Goal: Information Seeking & Learning: Learn about a topic

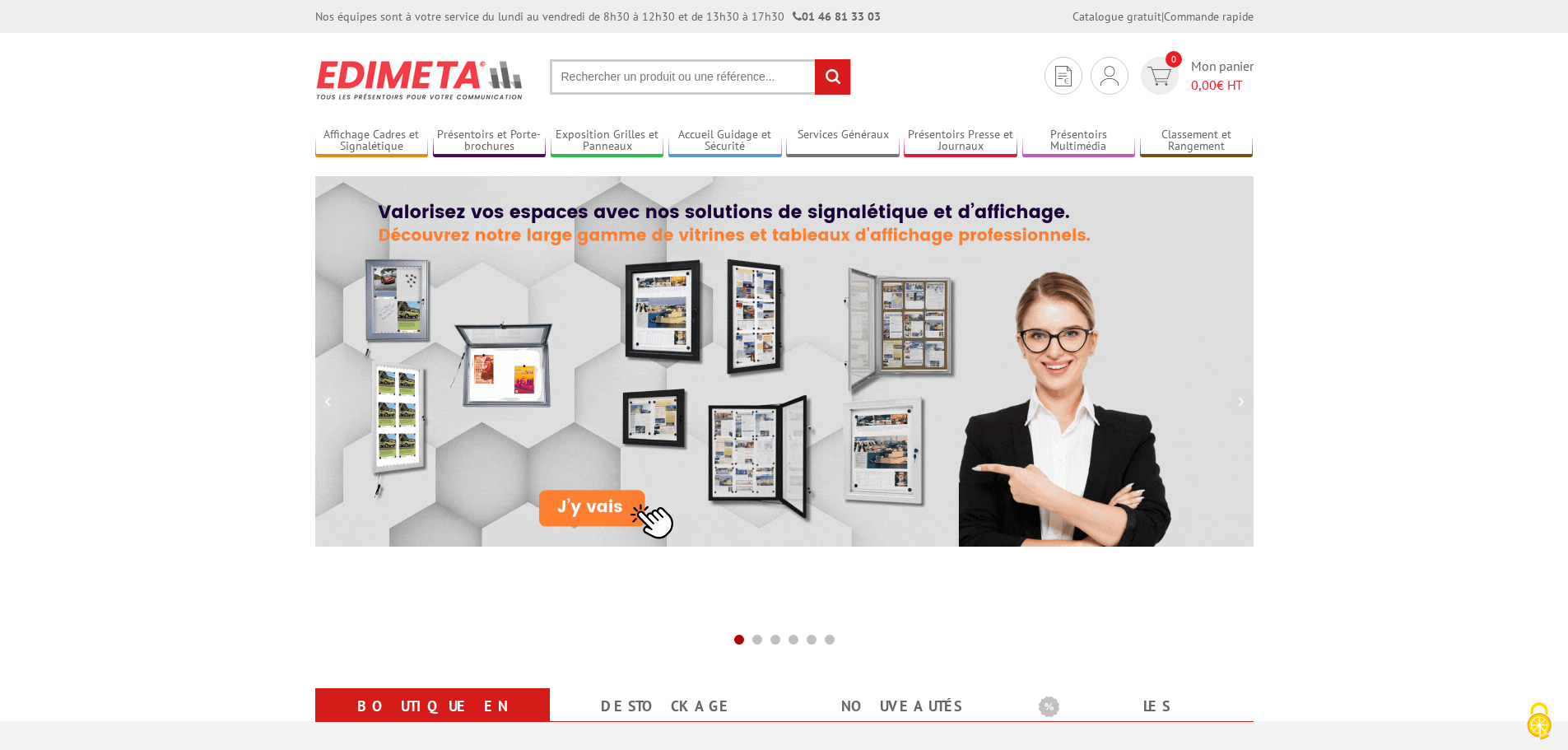
click at [641, 88] on input "text" at bounding box center [700, 77] width 301 height 36
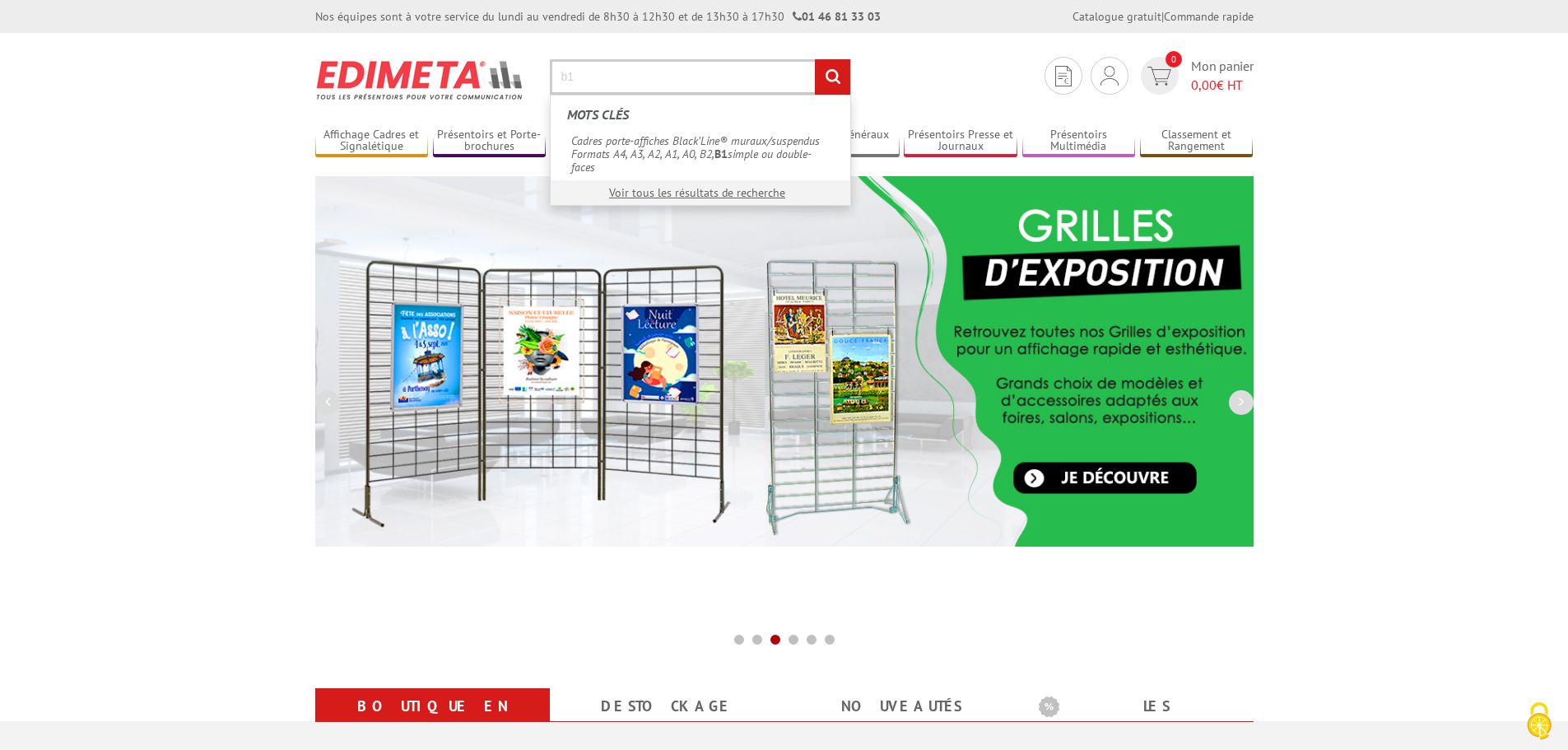
type input "b1"
click at [815, 60] on input "rechercher" at bounding box center [832, 77] width 36 height 36
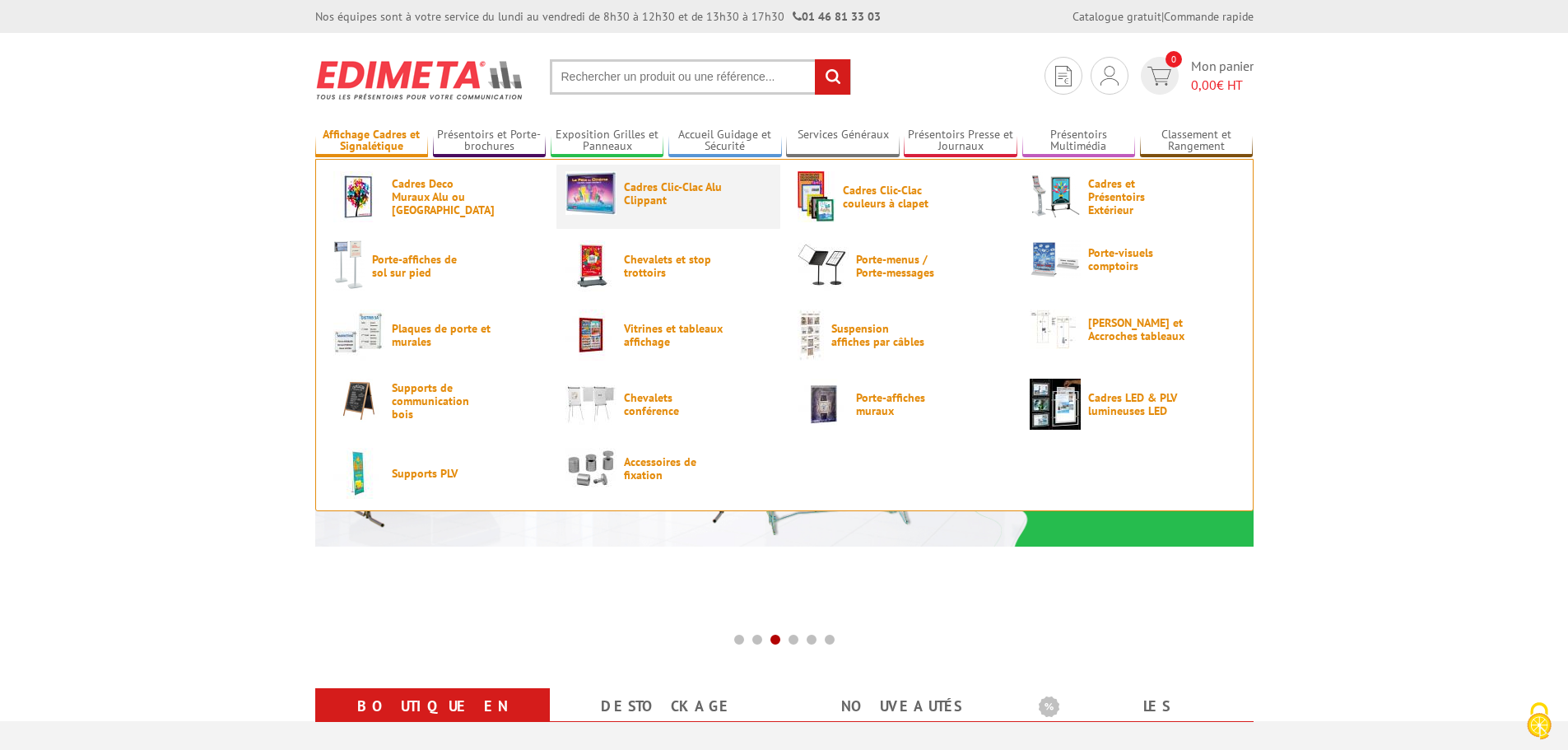
click at [697, 205] on span "Cadres Clic-Clac Alu Clippant" at bounding box center [673, 193] width 98 height 26
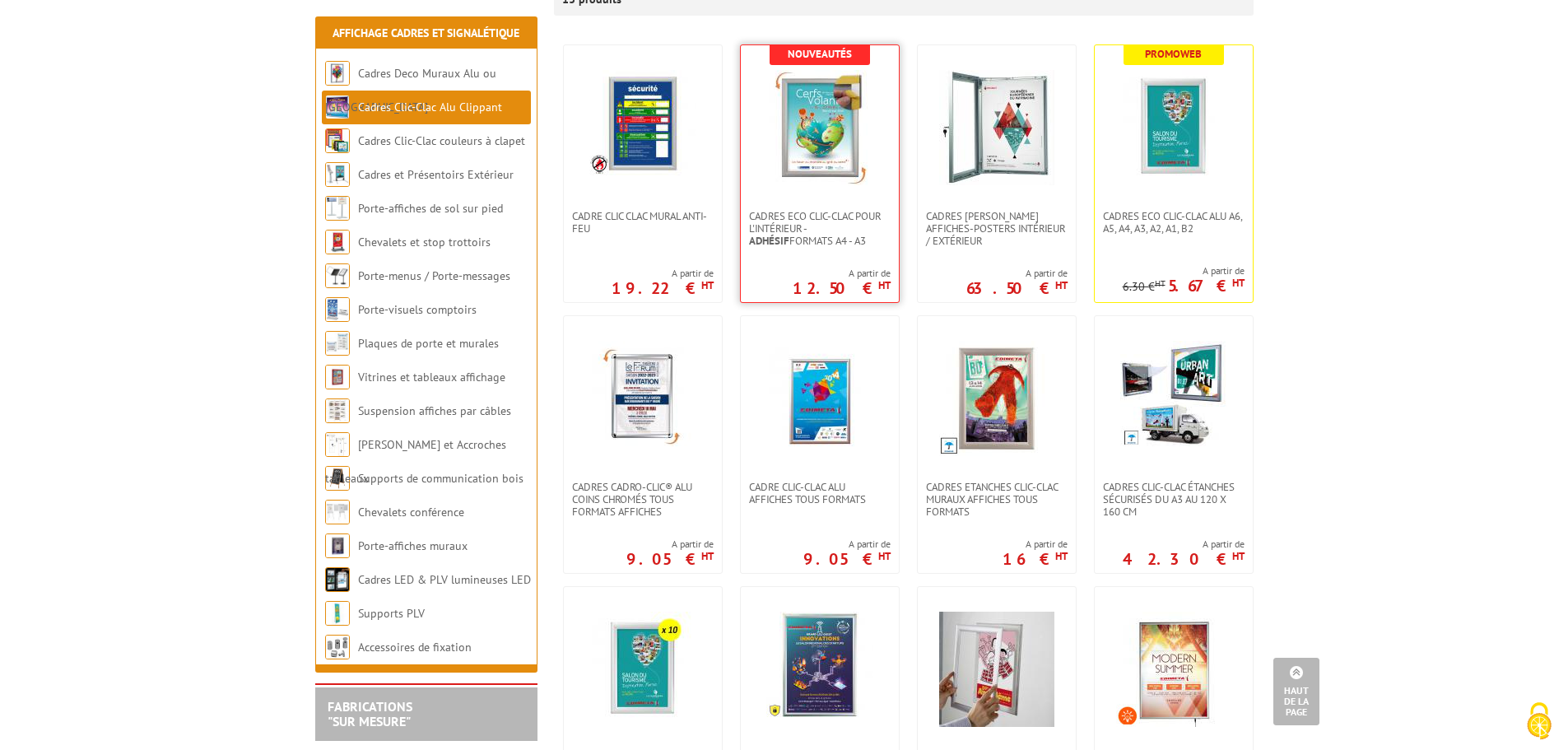
scroll to position [412, 0]
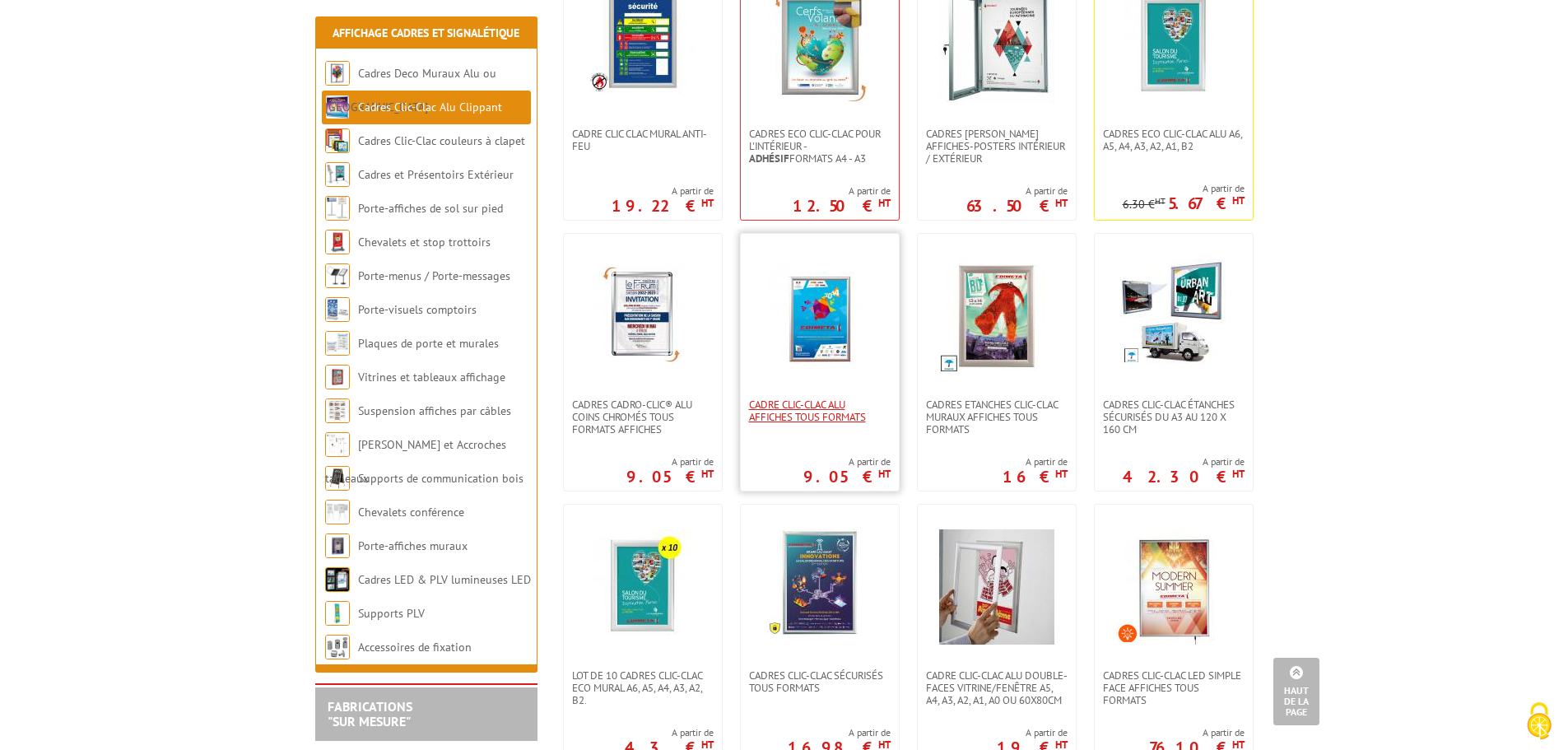
click at [837, 406] on span "Cadre Clic-Clac Alu affiches tous formats" at bounding box center [819, 411] width 141 height 25
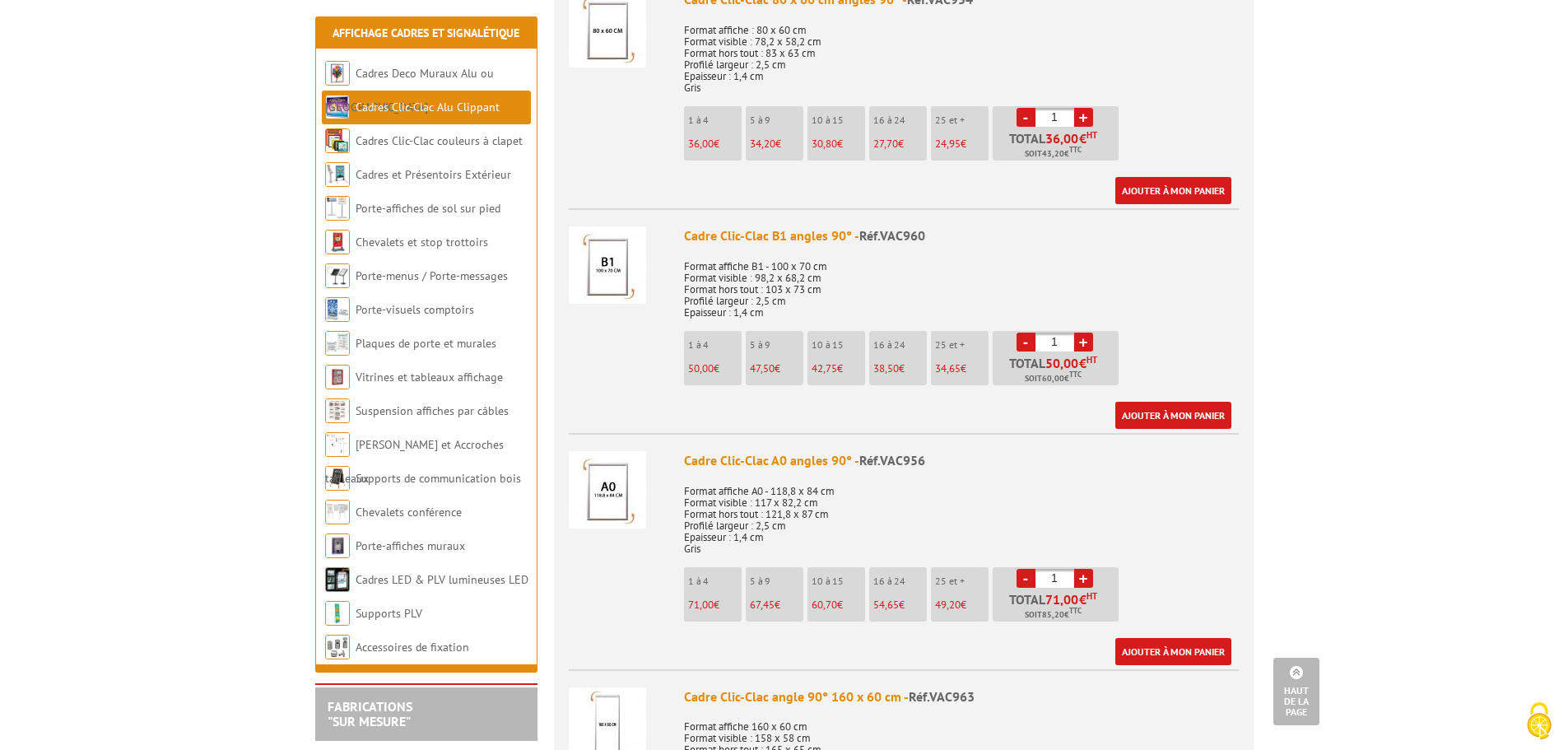
scroll to position [2305, 0]
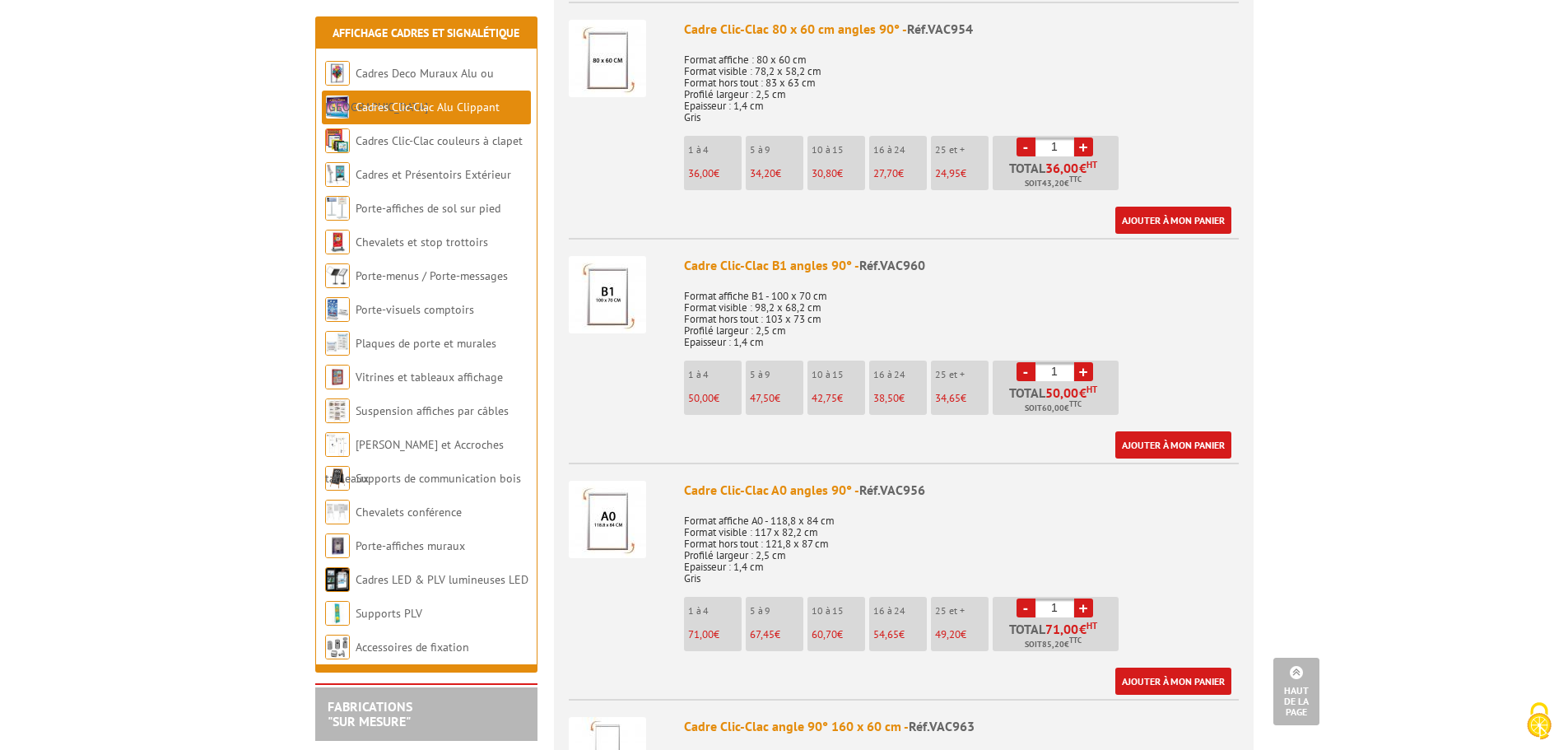
click at [615, 303] on img at bounding box center [608, 295] width 78 height 78
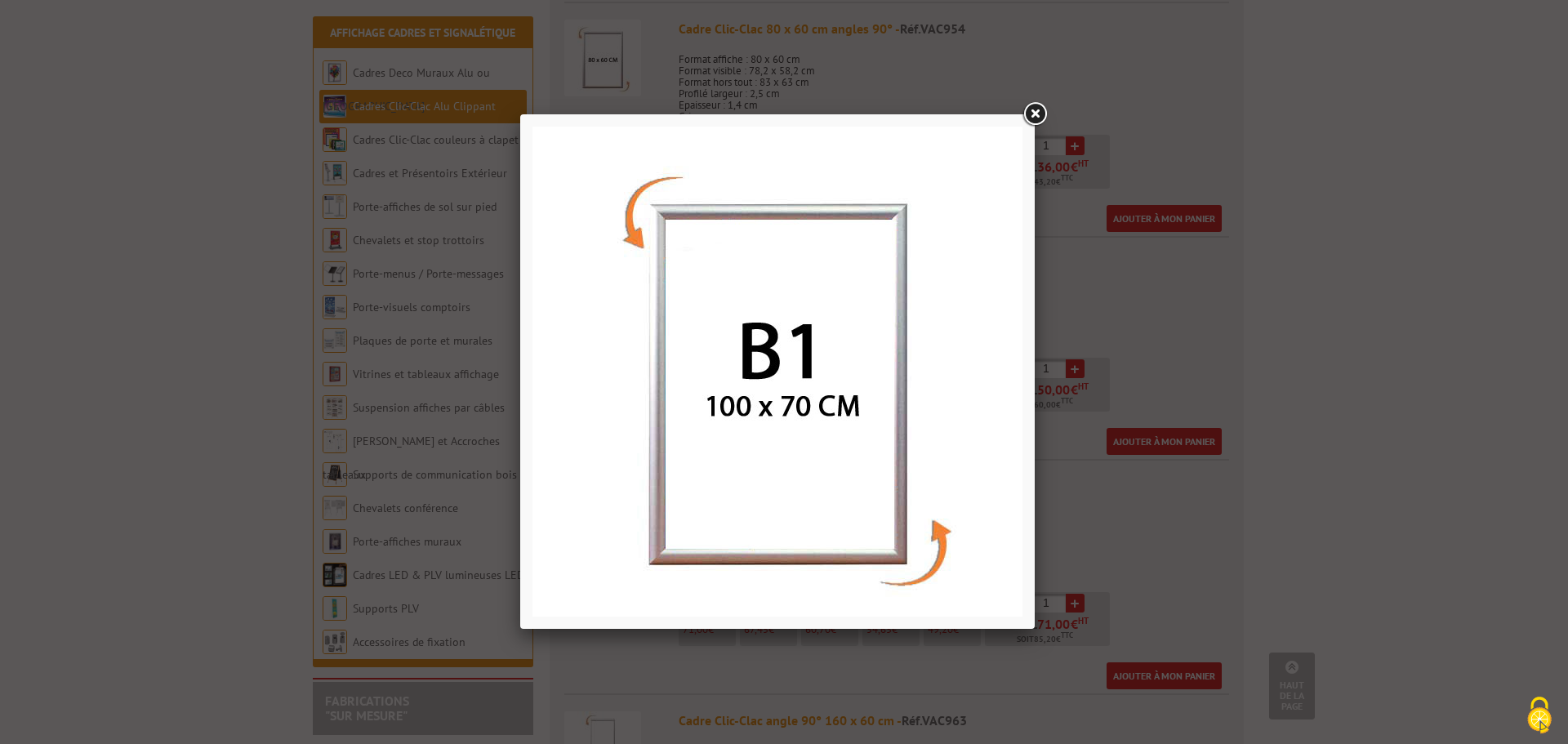
click at [1033, 122] on link at bounding box center [1034, 114] width 30 height 30
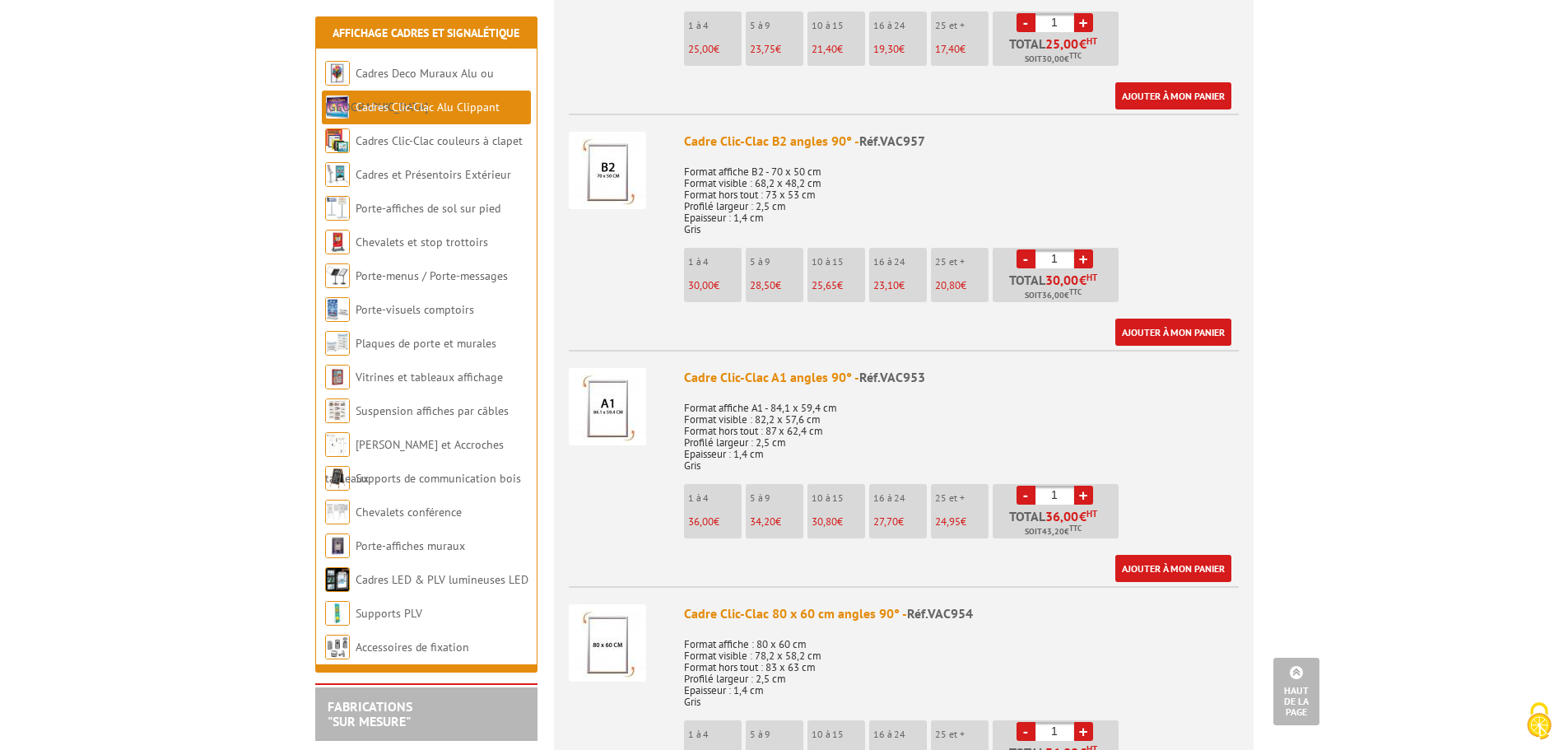
scroll to position [1975, 0]
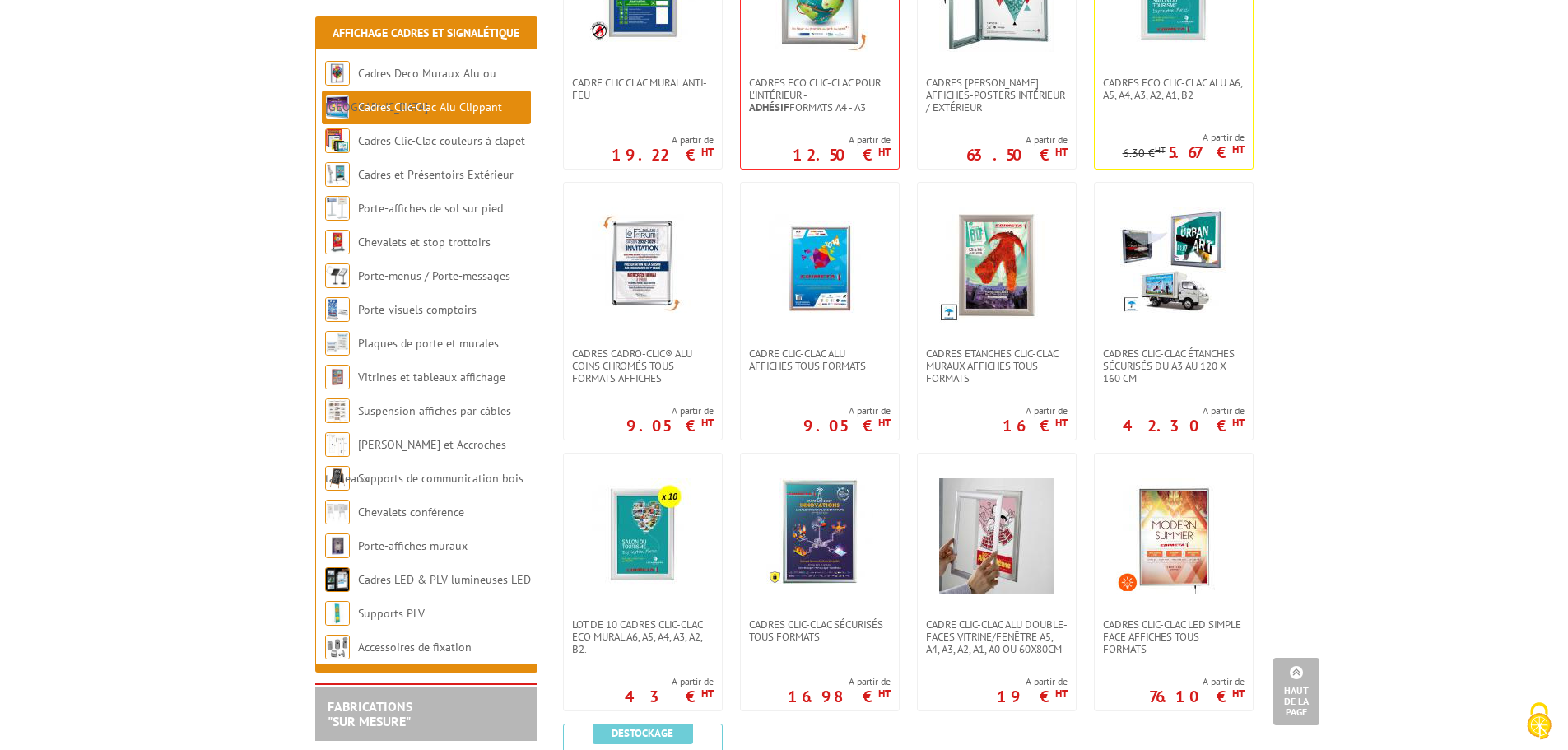
scroll to position [412, 0]
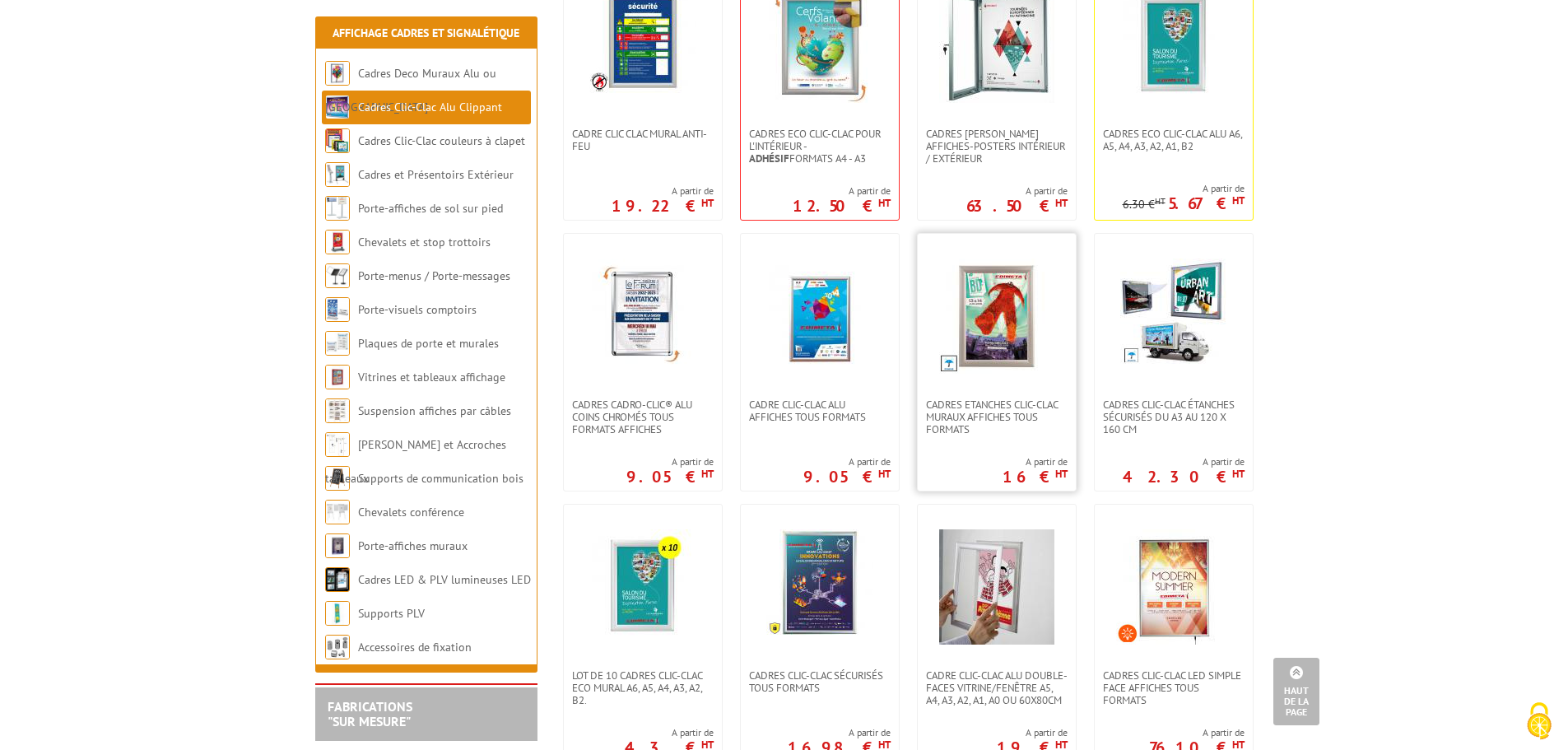
click at [1041, 392] on link at bounding box center [996, 316] width 158 height 165
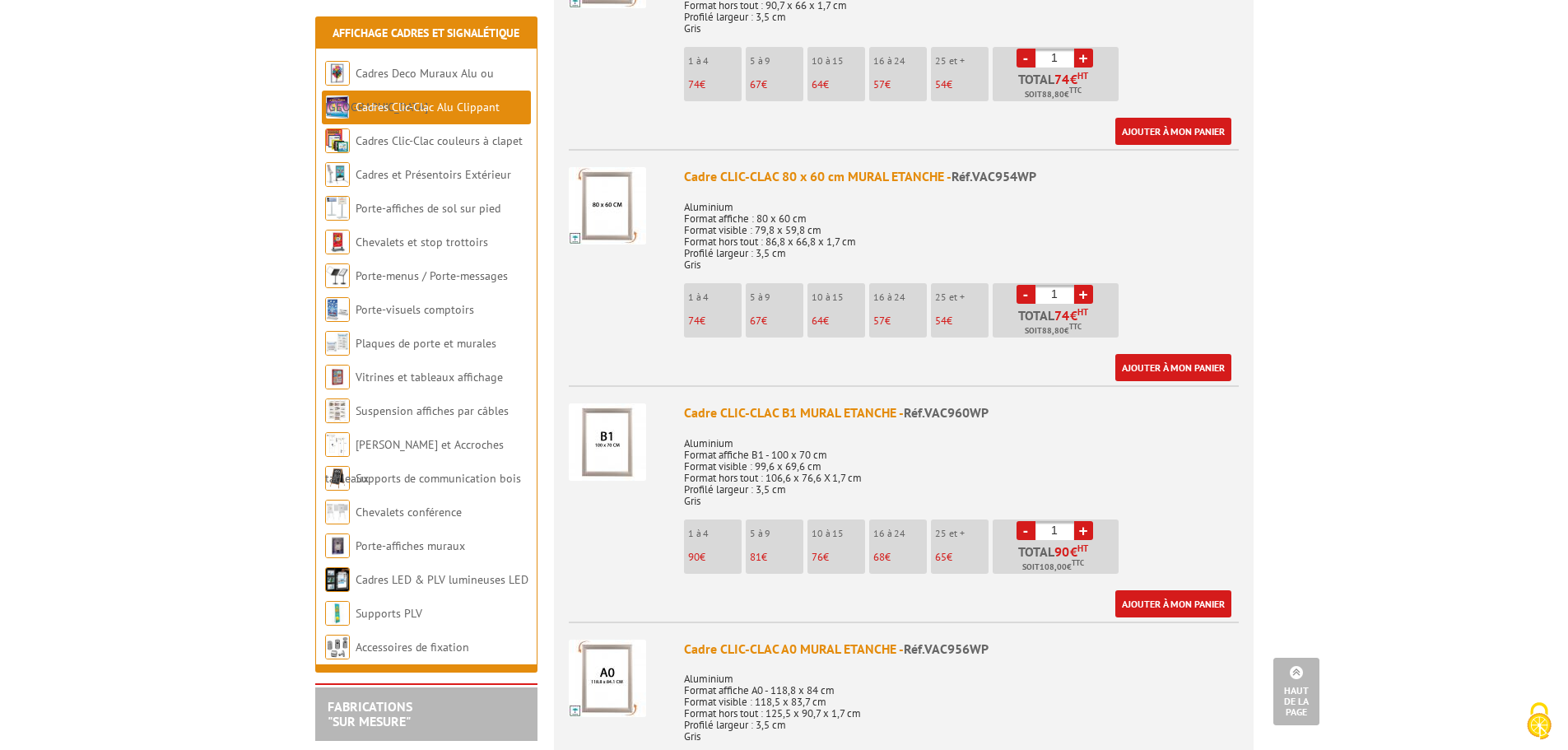
scroll to position [2141, 0]
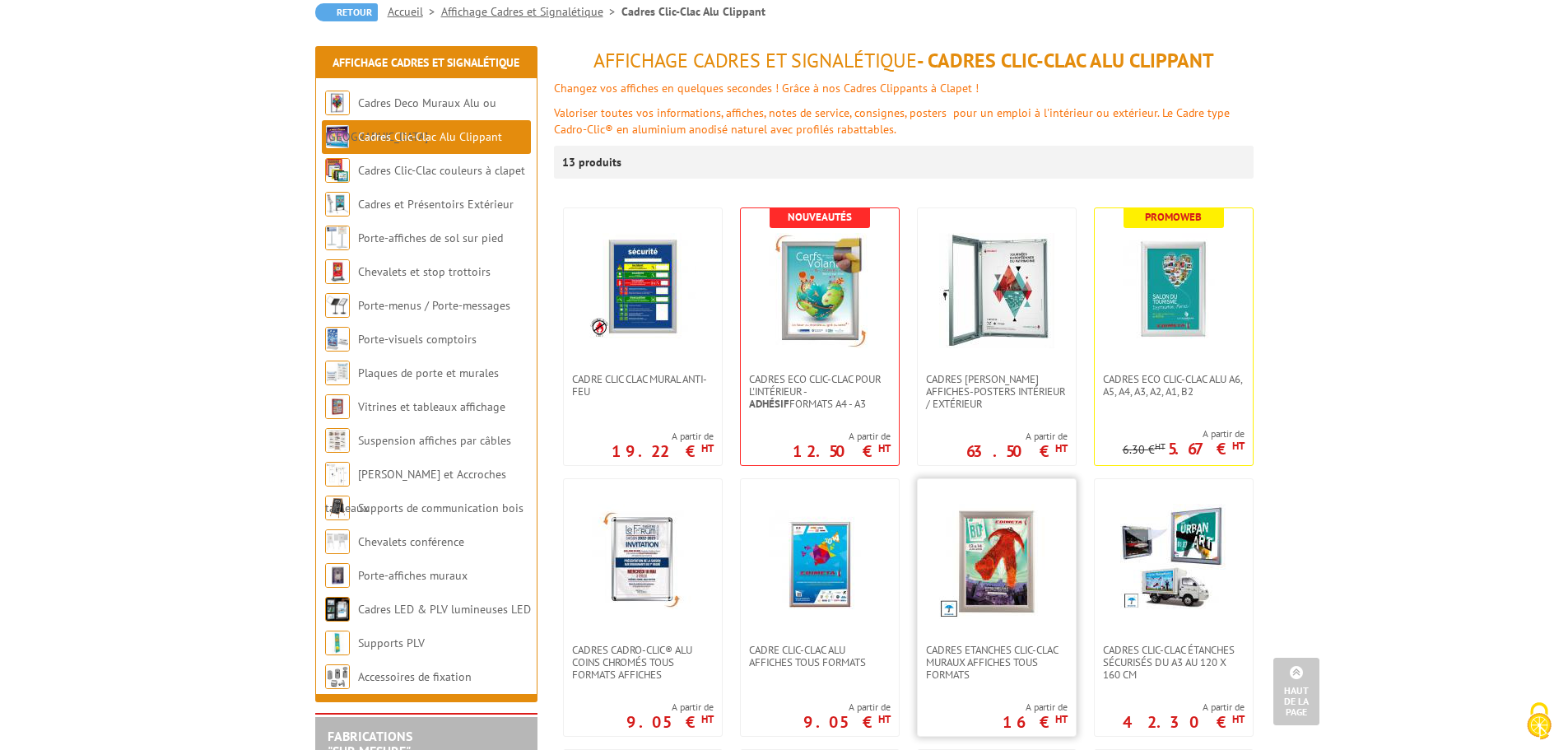
scroll to position [165, 0]
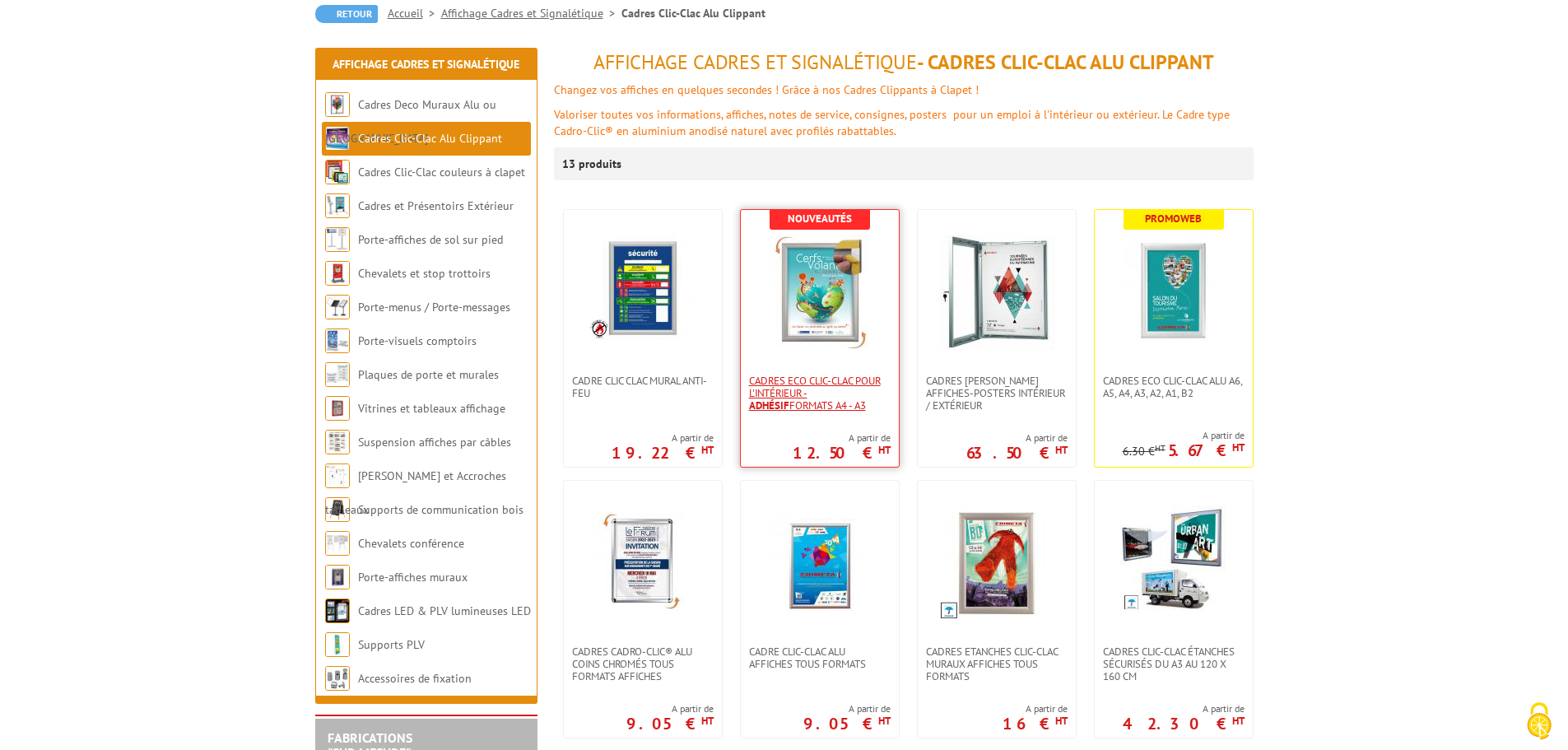
click at [789, 399] on strong "Adhésif" at bounding box center [769, 405] width 41 height 14
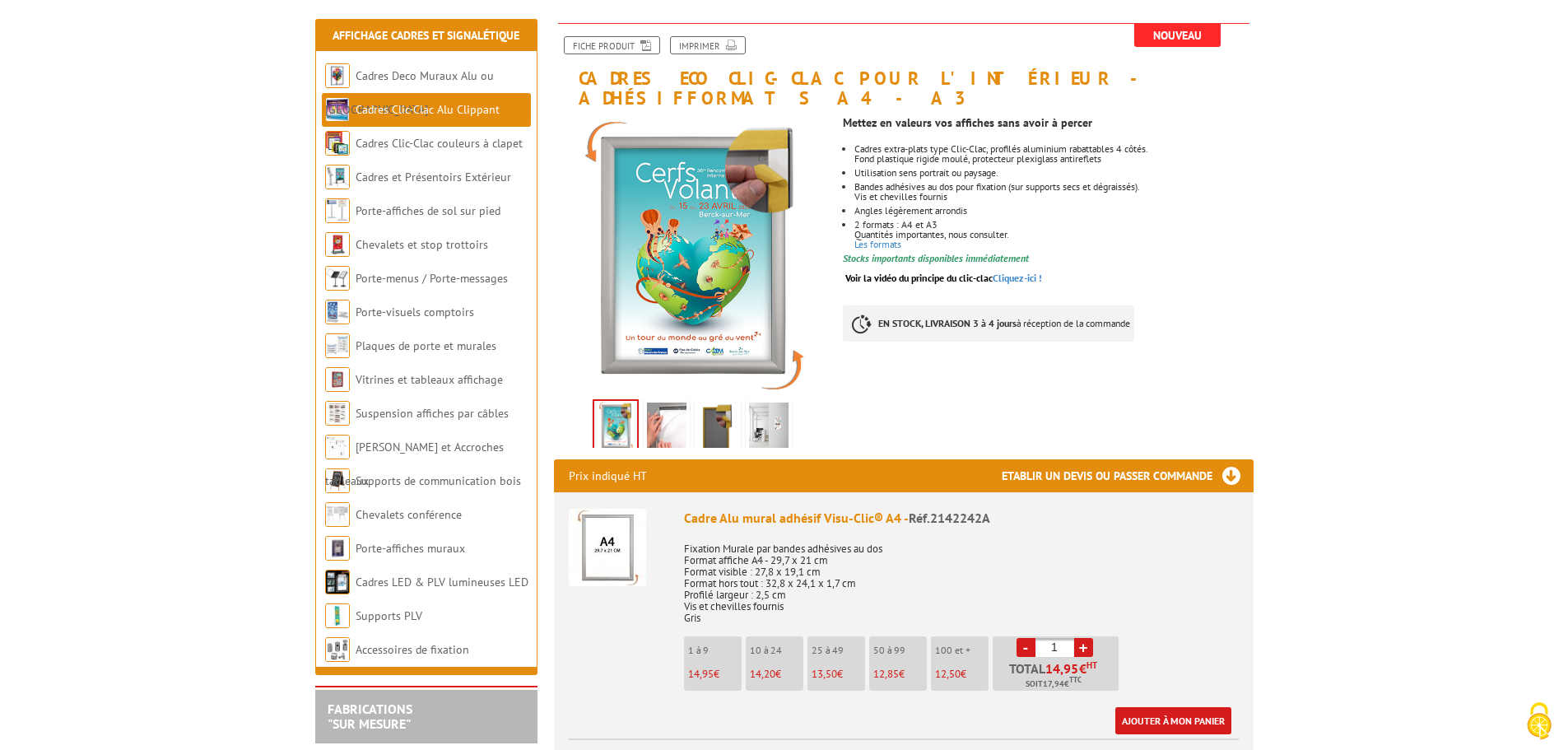
scroll to position [165, 0]
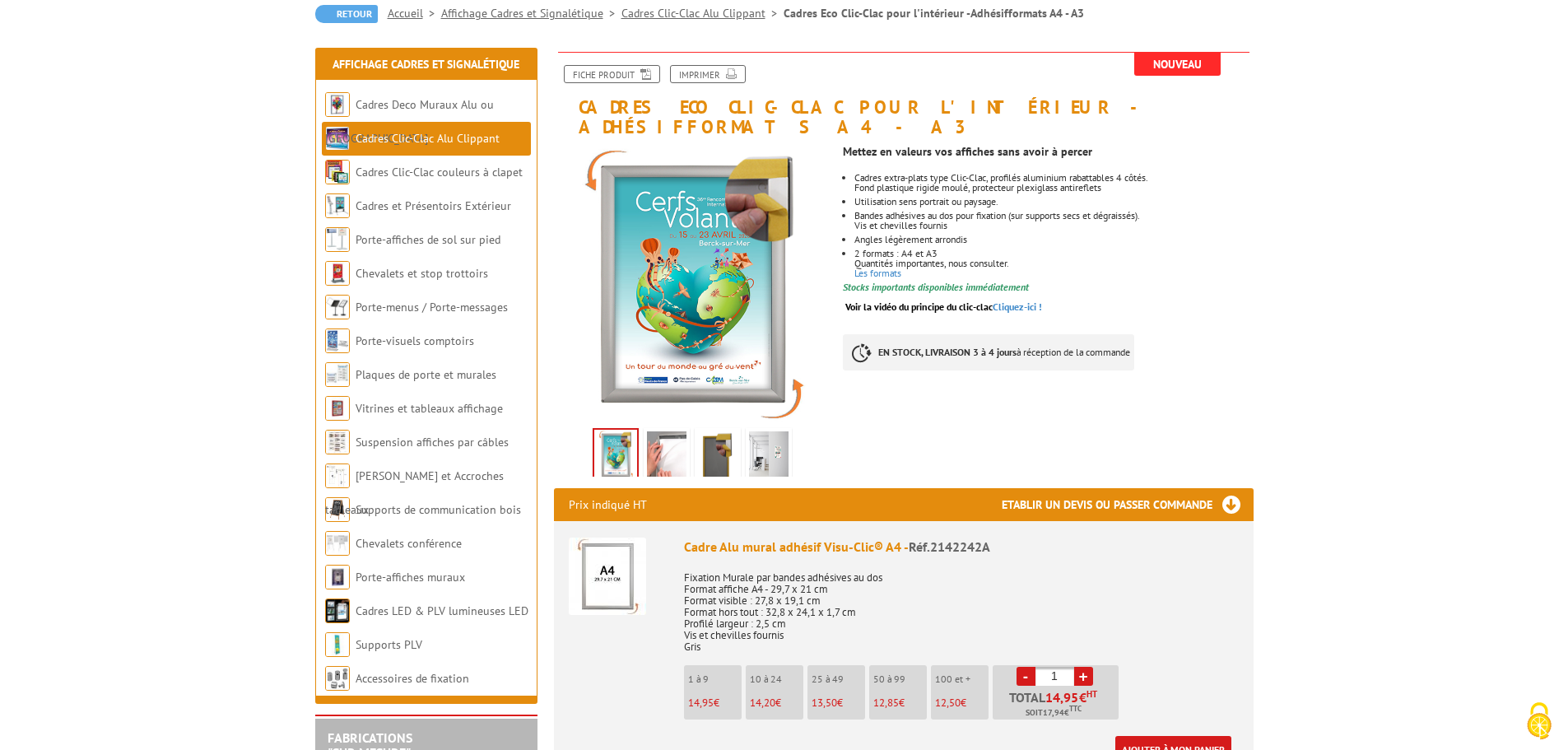
click at [452, 140] on link "Cadres Clic-Clac Alu Clippant" at bounding box center [427, 138] width 144 height 15
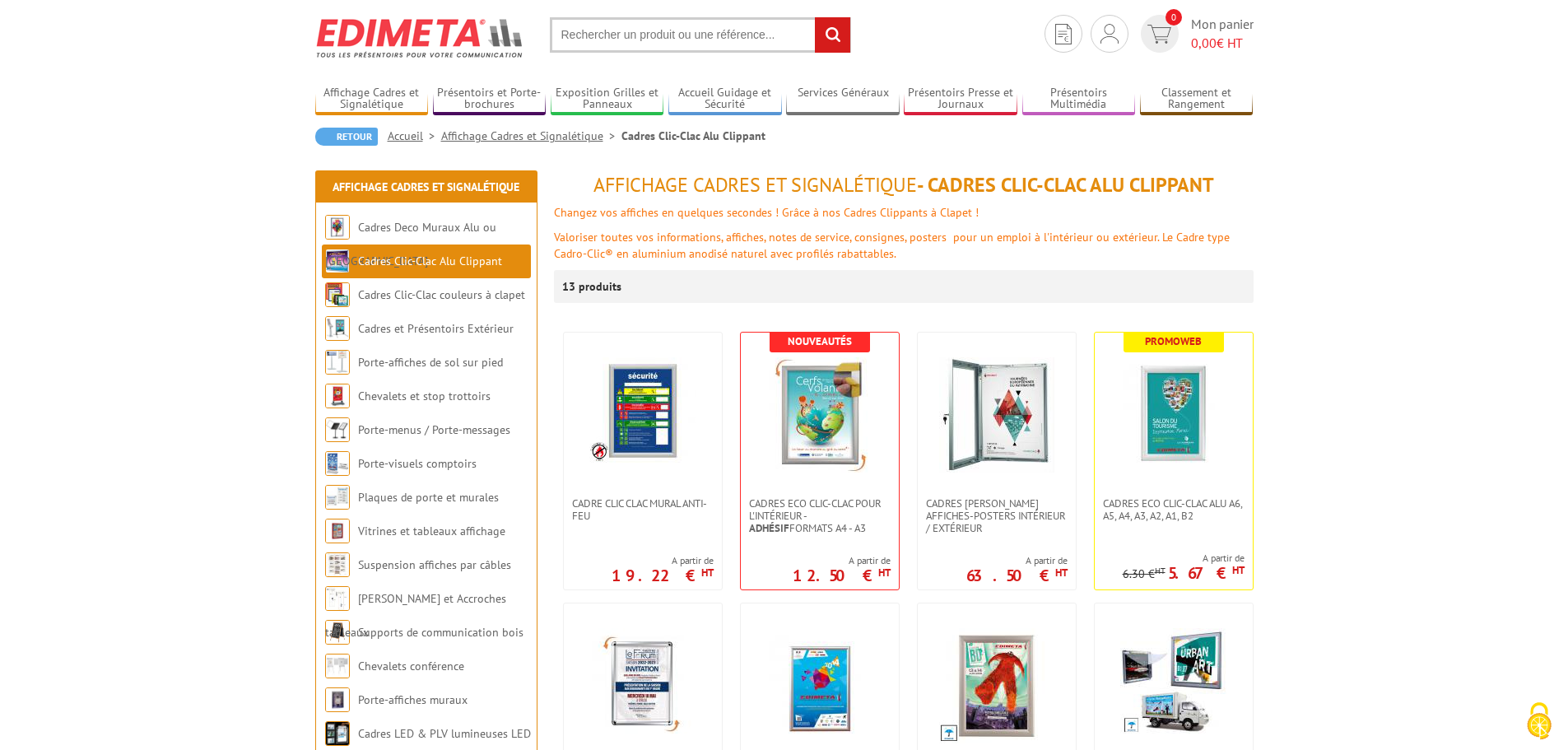
scroll to position [83, 0]
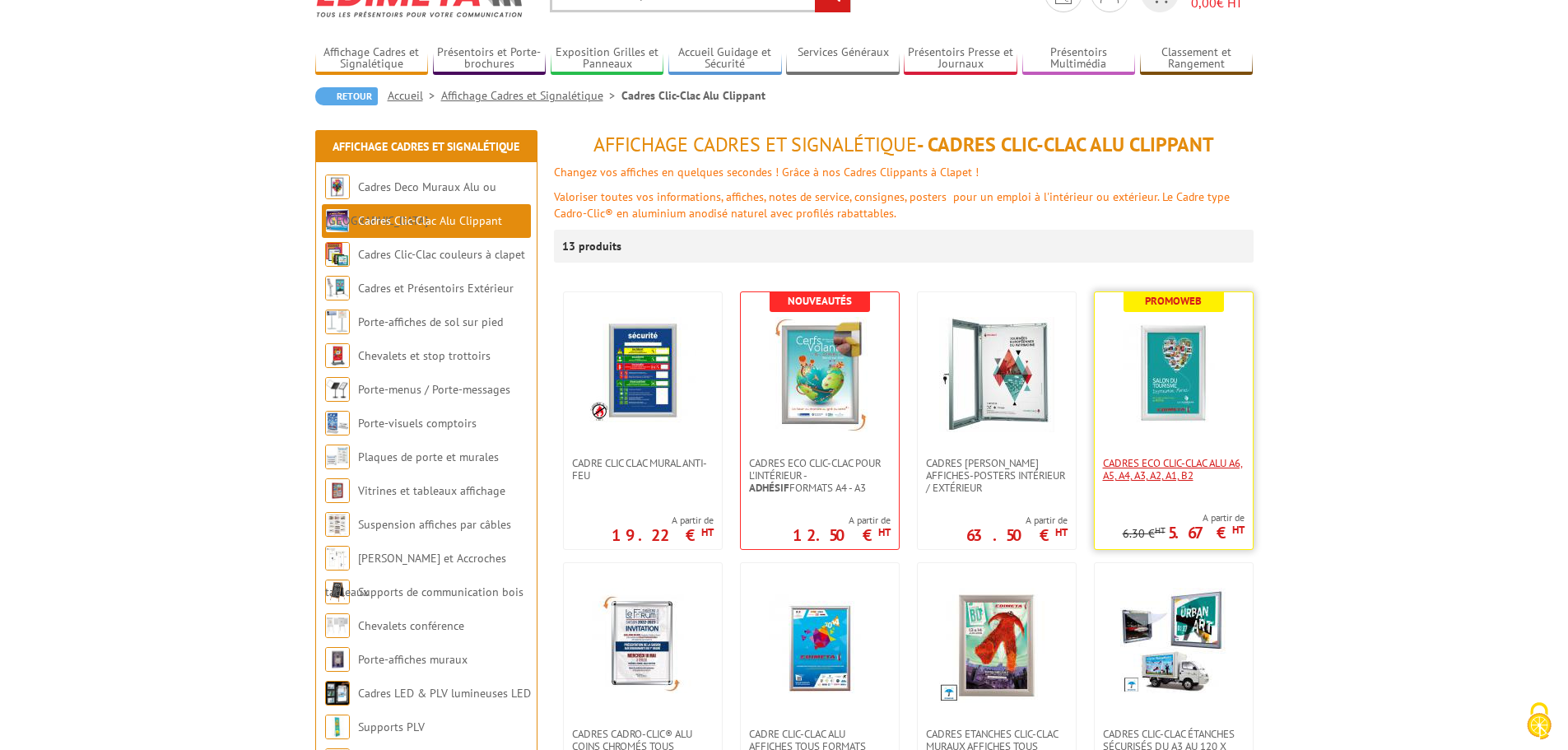
click at [1169, 465] on span "Cadres Eco Clic-Clac alu A6, A5, A4, A3, A2, A1, B2" at bounding box center [1173, 470] width 141 height 25
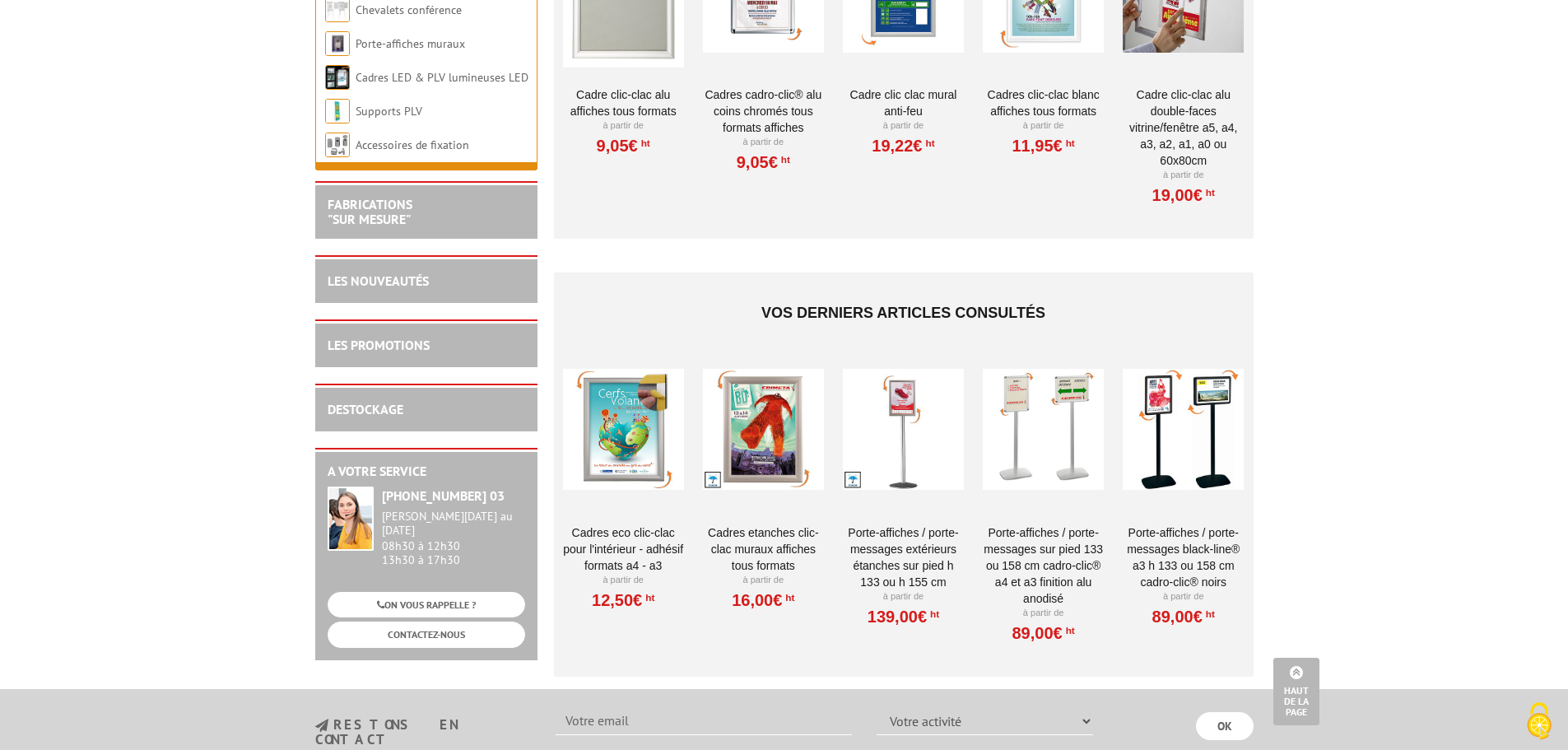
scroll to position [2964, 0]
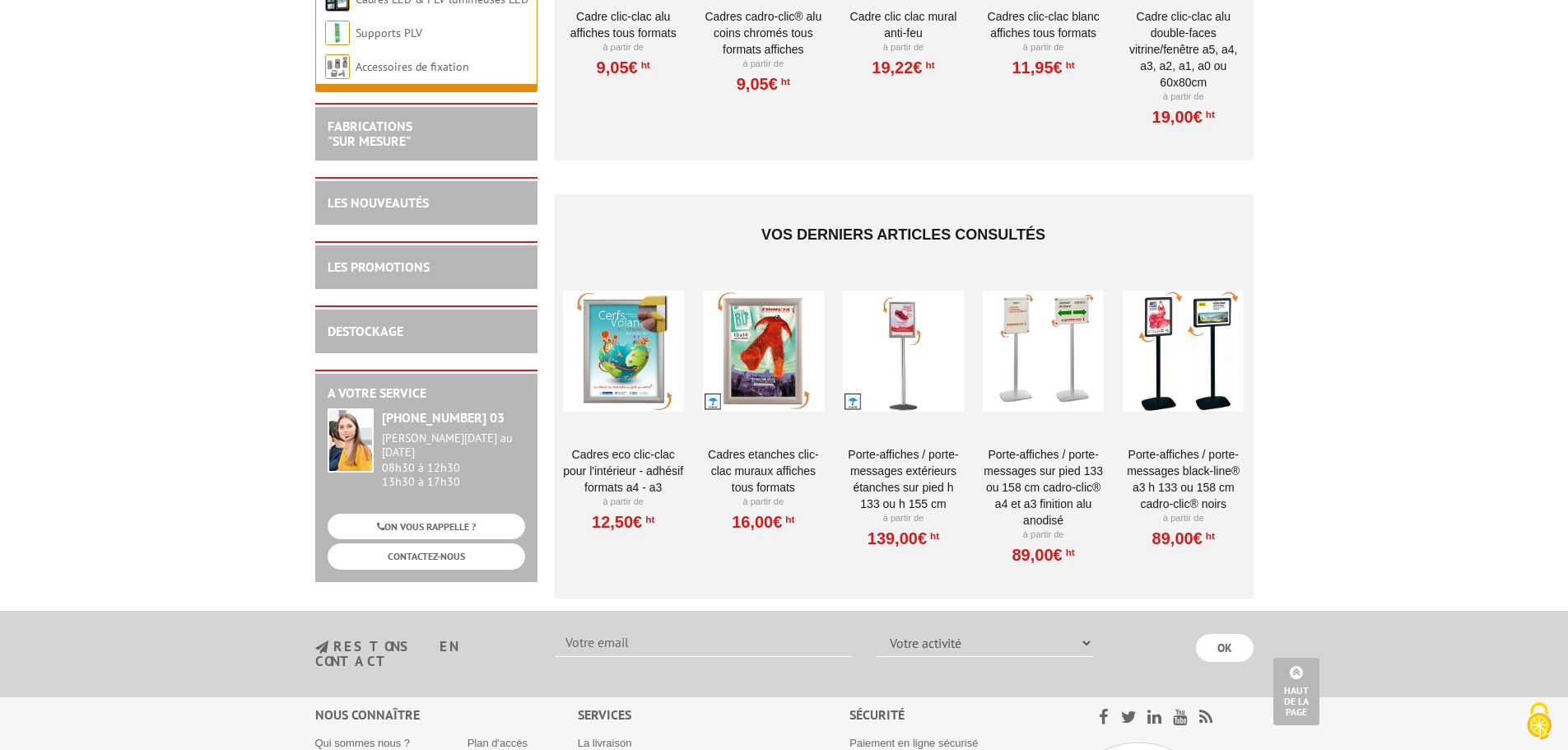
click at [923, 350] on div at bounding box center [903, 351] width 121 height 165
click at [917, 330] on div at bounding box center [903, 353] width 121 height 165
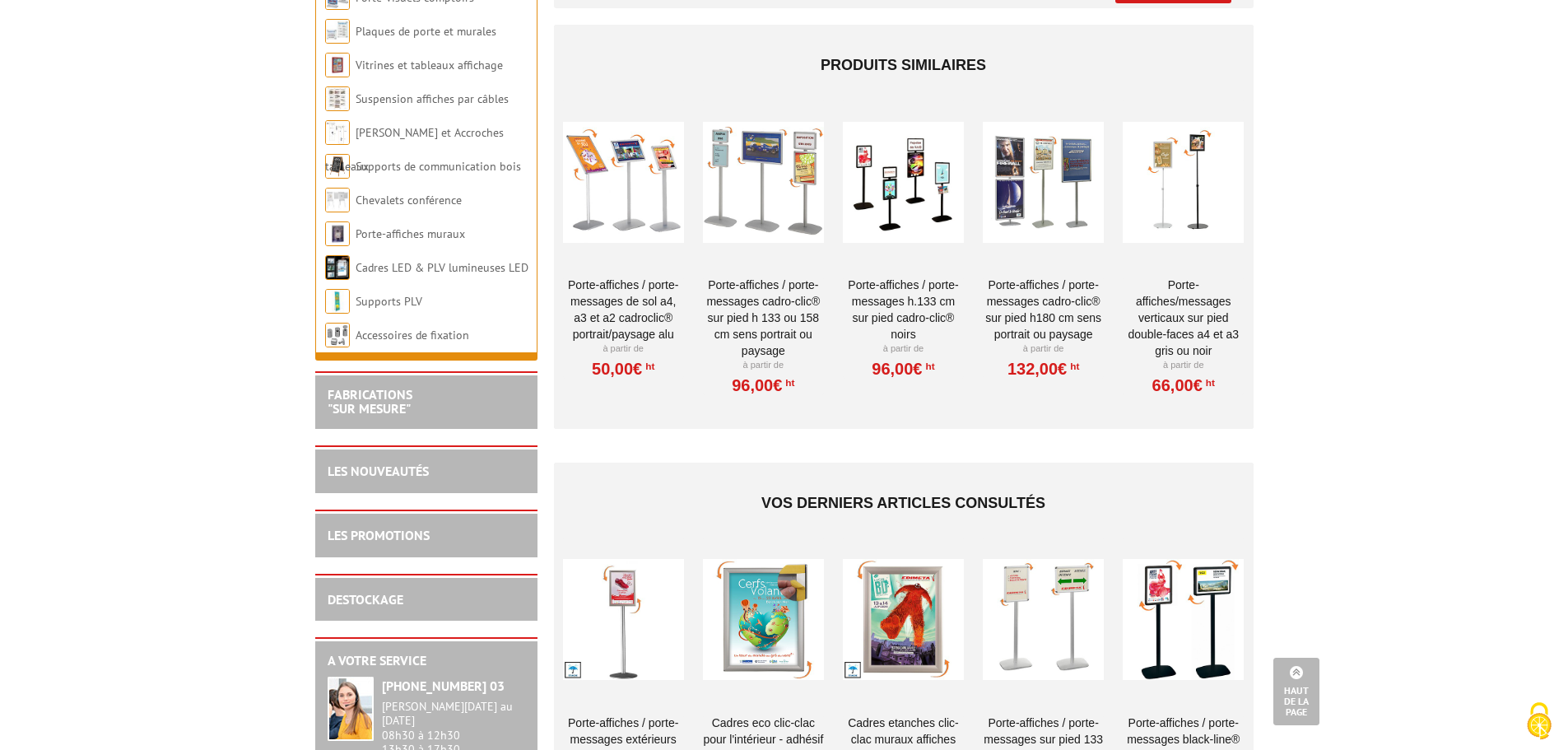
scroll to position [3046, 0]
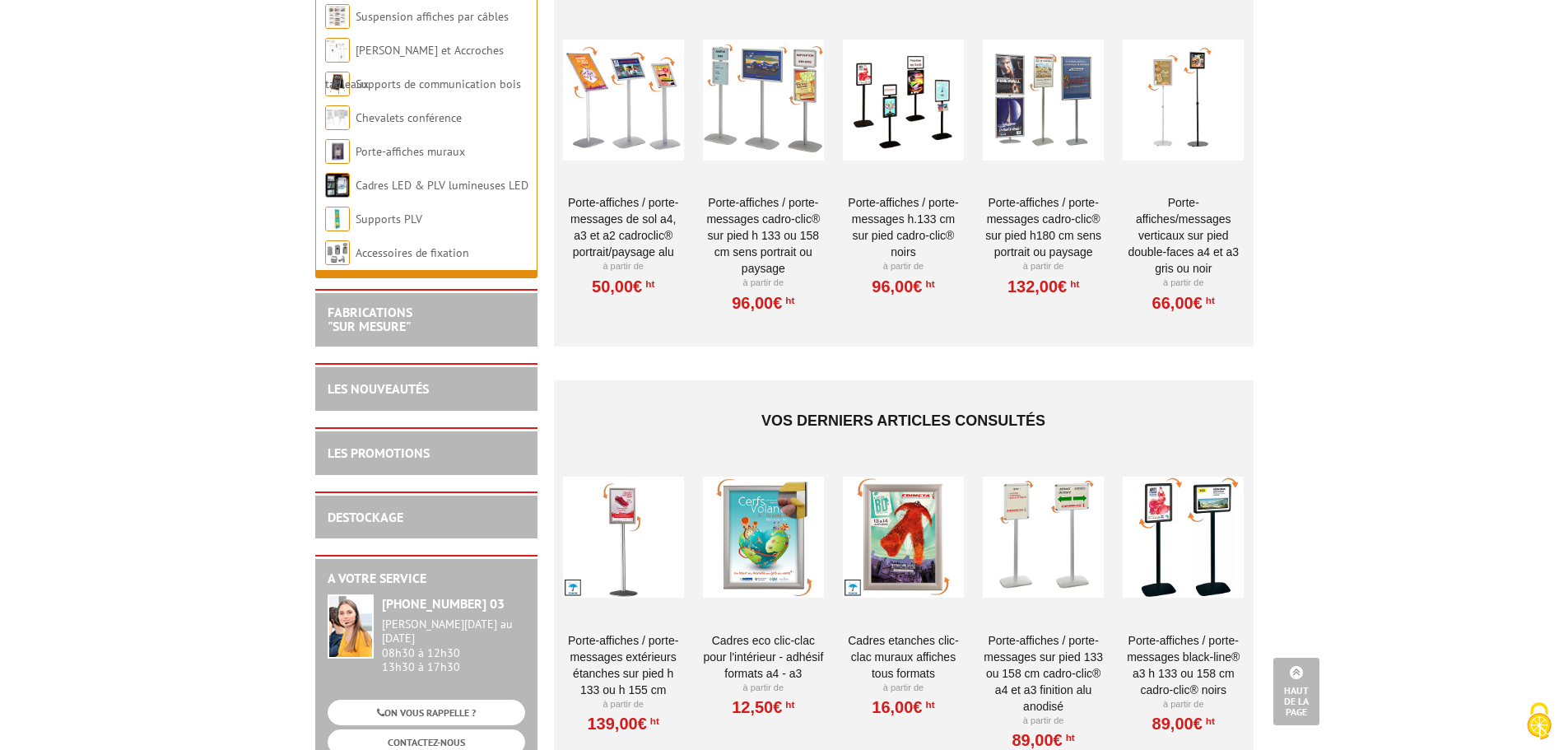
click at [739, 633] on link "Cadres Eco Clic-Clac pour l'intérieur - Adhésif formats A4 - A3" at bounding box center [763, 657] width 121 height 50
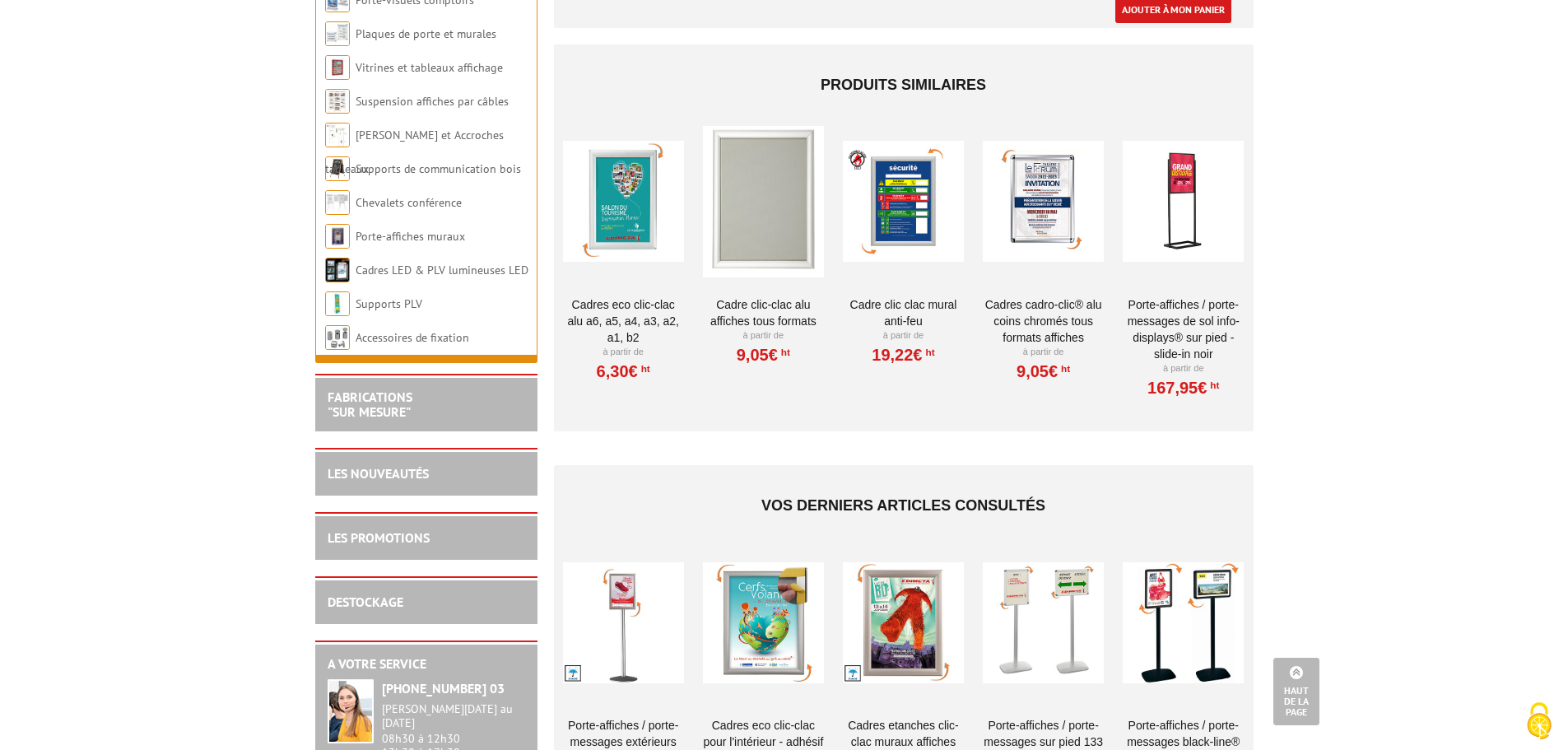
scroll to position [905, 0]
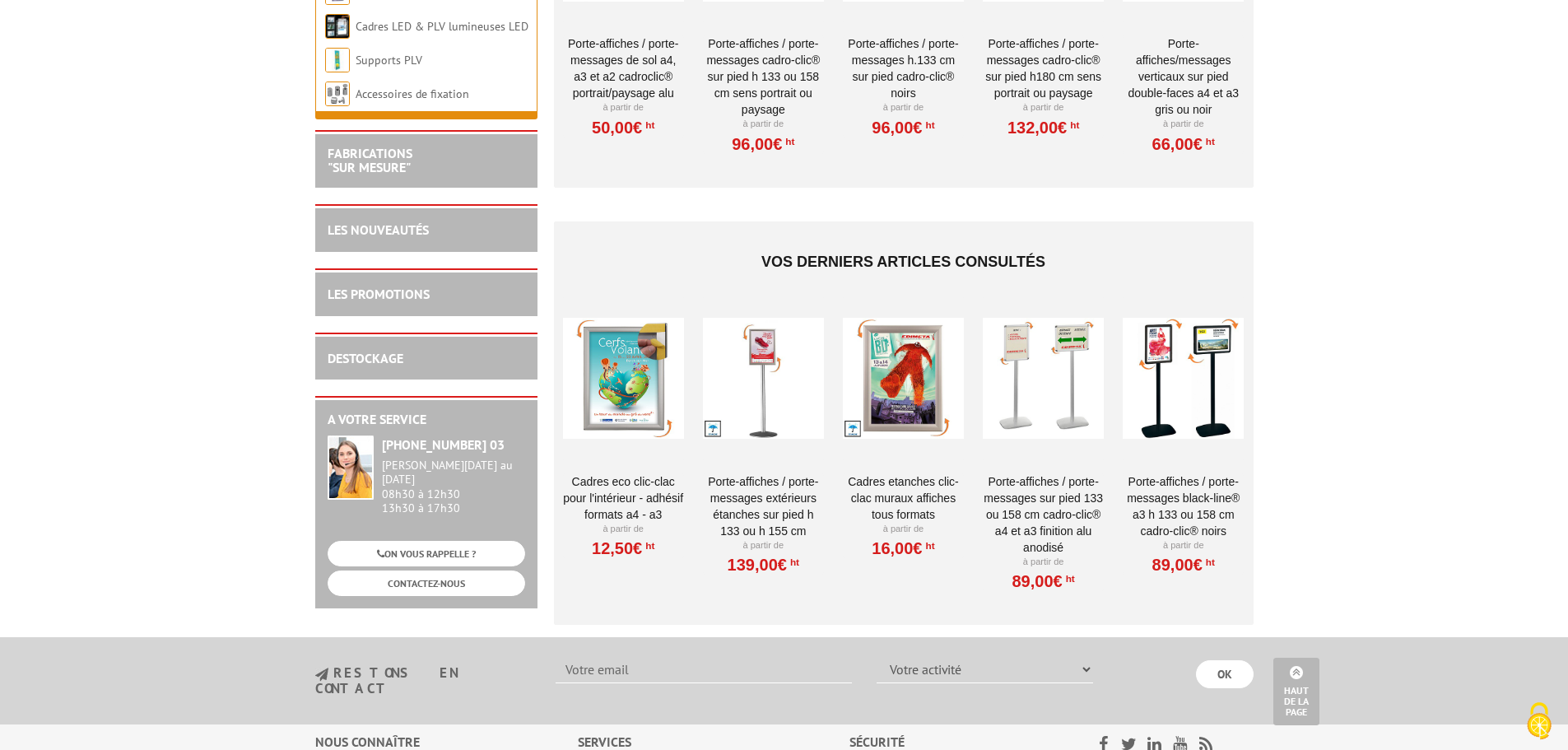
scroll to position [3211, 0]
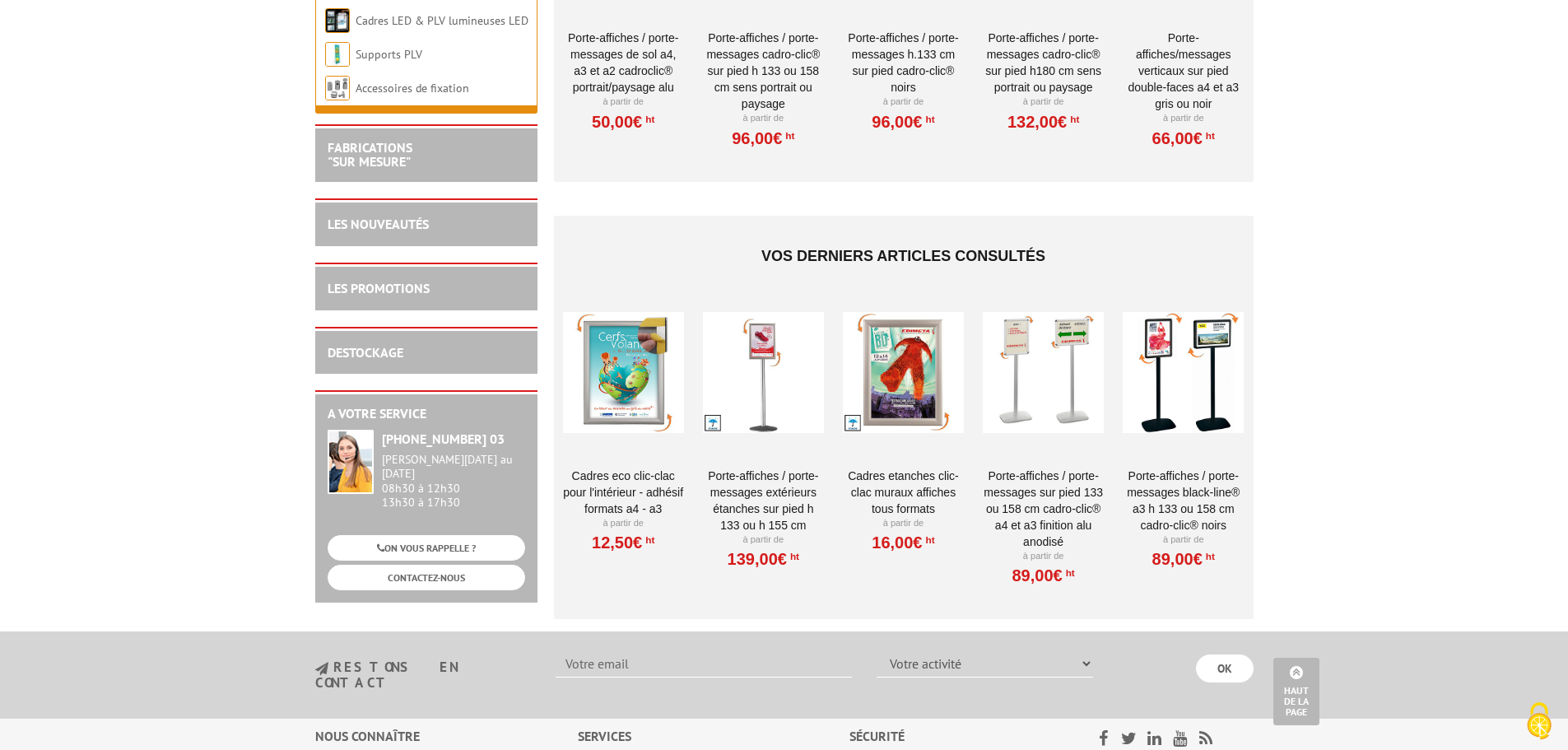
click at [1055, 375] on div at bounding box center [1043, 372] width 121 height 165
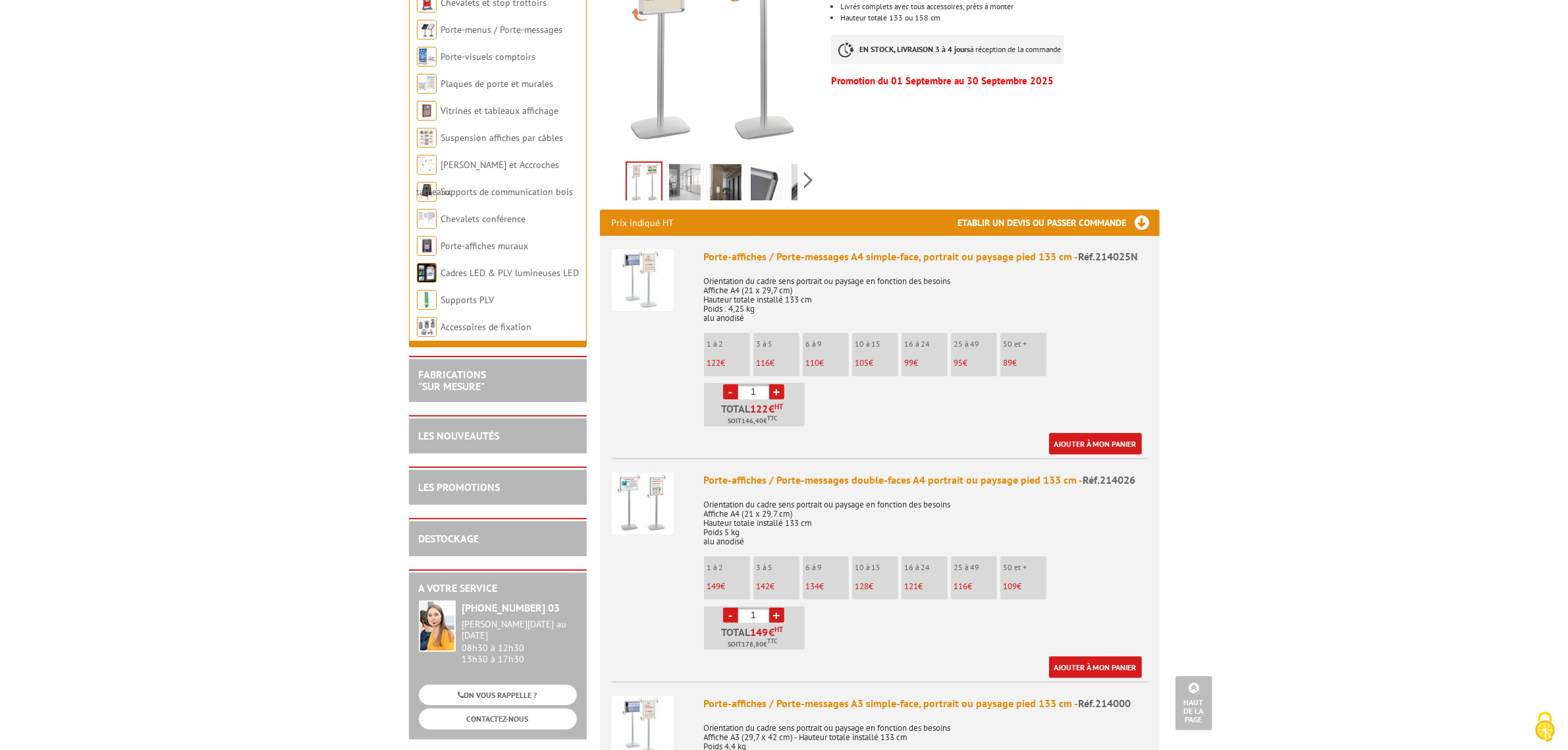
scroll to position [82, 0]
